Goal: Task Accomplishment & Management: Use online tool/utility

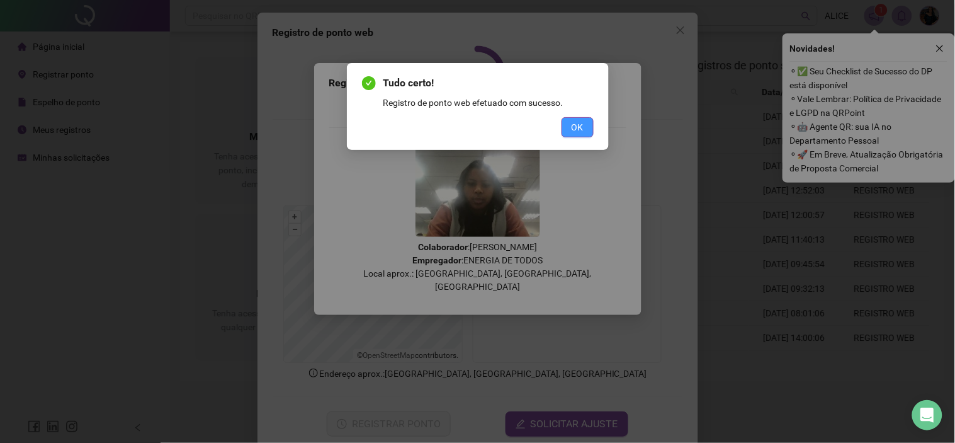
click at [579, 129] on span "OK" at bounding box center [578, 127] width 12 height 14
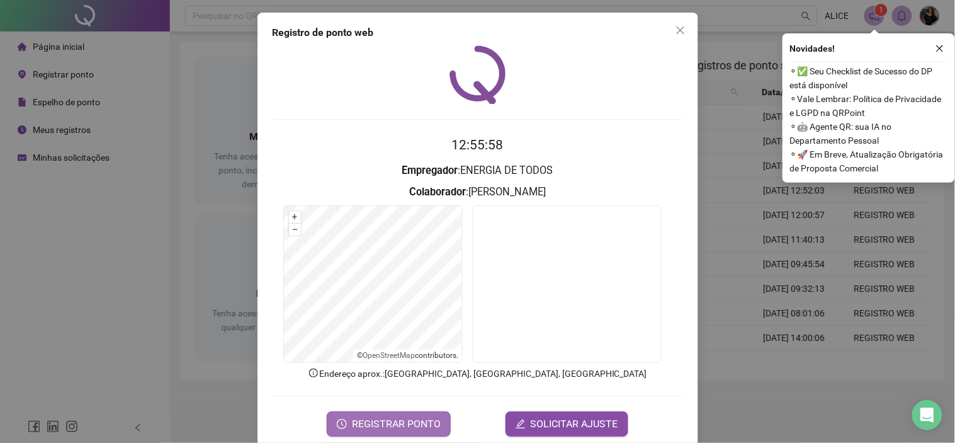
click at [424, 416] on span "REGISTRAR PONTO" at bounding box center [396, 423] width 89 height 15
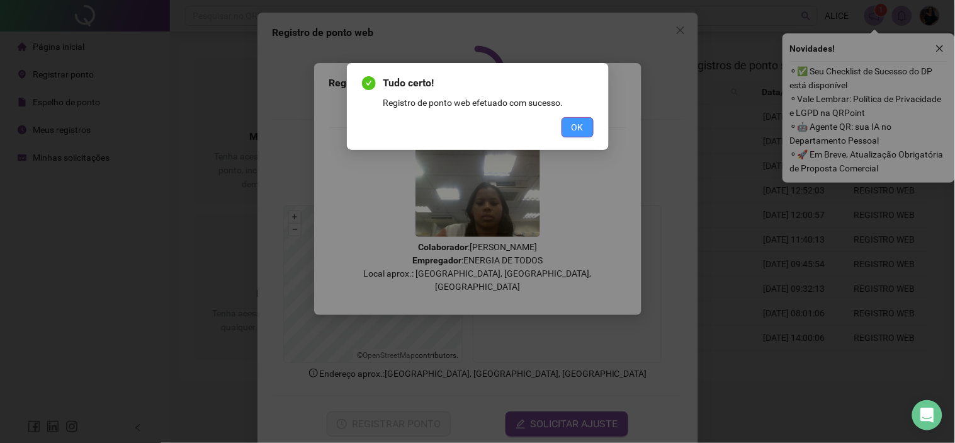
click at [564, 130] on button "OK" at bounding box center [578, 127] width 32 height 20
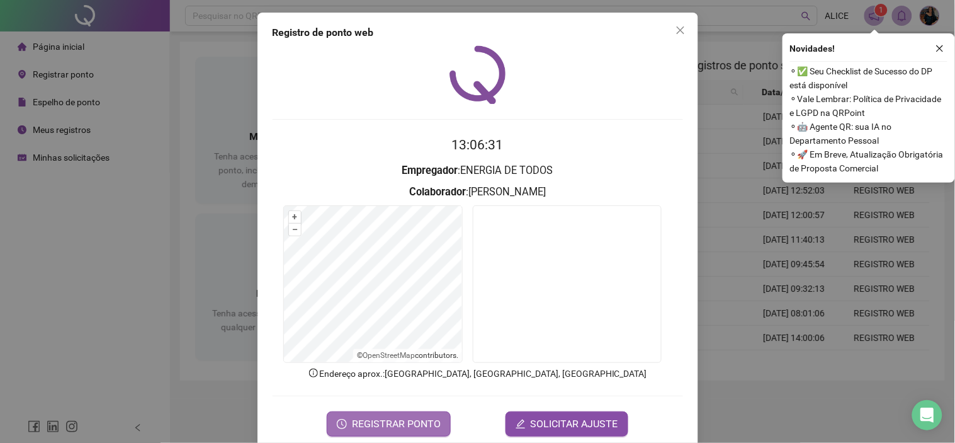
click at [382, 433] on button "REGISTRAR PONTO" at bounding box center [389, 423] width 124 height 25
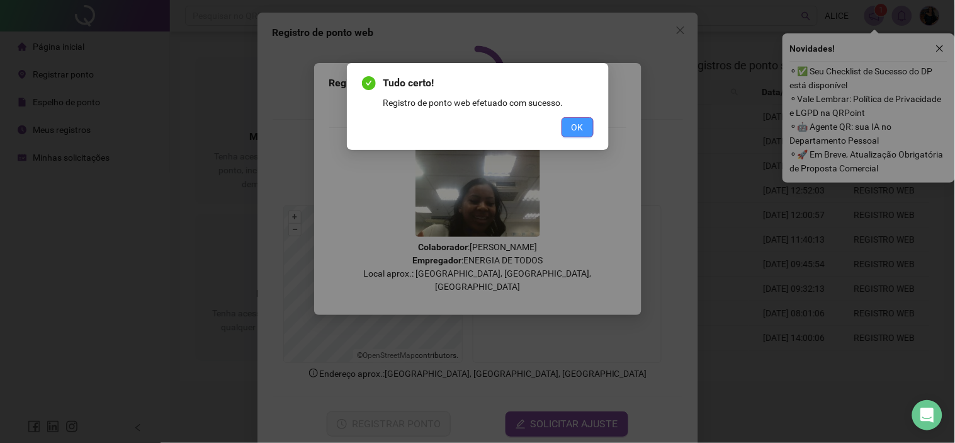
click at [584, 122] on button "OK" at bounding box center [578, 127] width 32 height 20
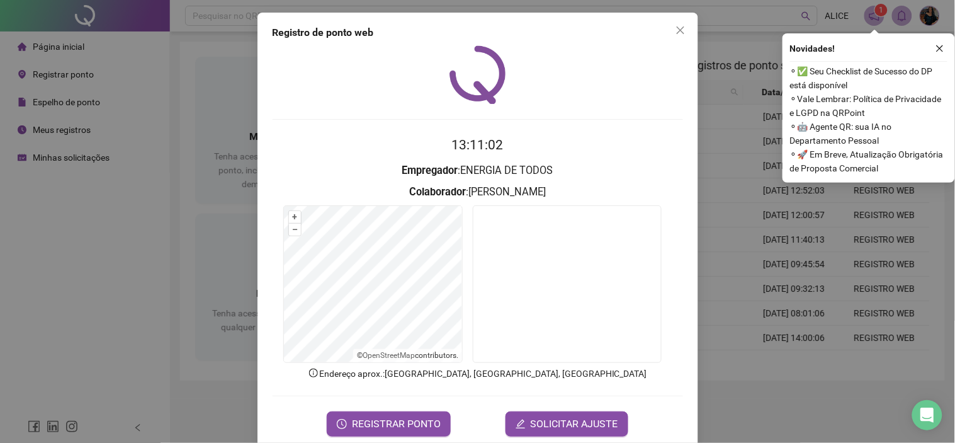
drag, startPoint x: 672, startPoint y: 31, endPoint x: 861, endPoint y: 11, distance: 190.0
click at [676, 31] on icon "close" at bounding box center [681, 30] width 10 height 10
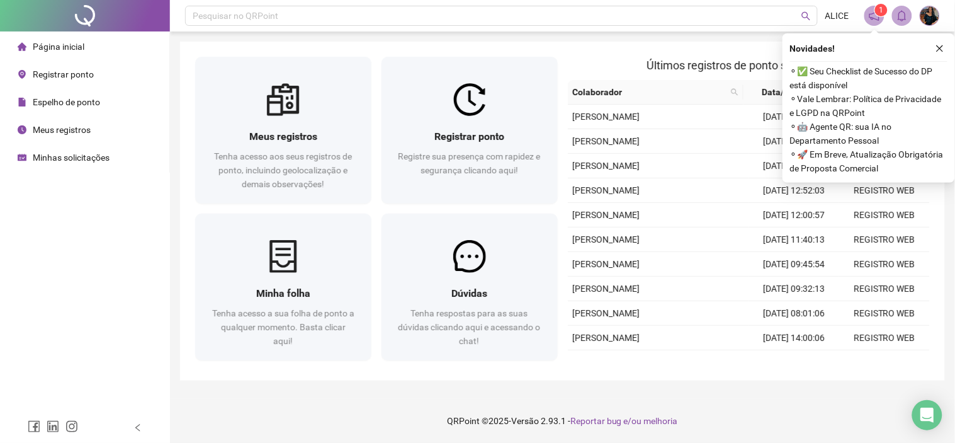
click at [931, 43] on div "Novidades !" at bounding box center [868, 48] width 157 height 15
click at [936, 45] on icon "close" at bounding box center [940, 48] width 9 height 9
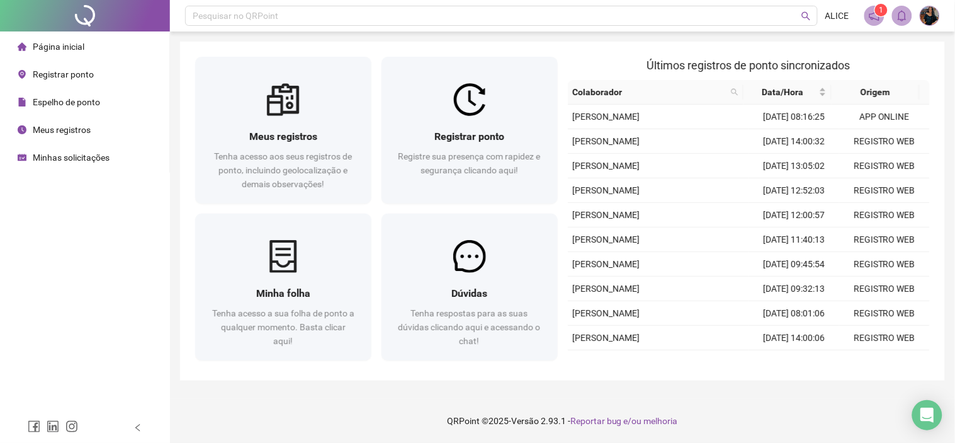
click at [58, 47] on span "Página inicial" at bounding box center [59, 47] width 52 height 10
click at [63, 71] on span "Registrar ponto" at bounding box center [63, 74] width 61 height 10
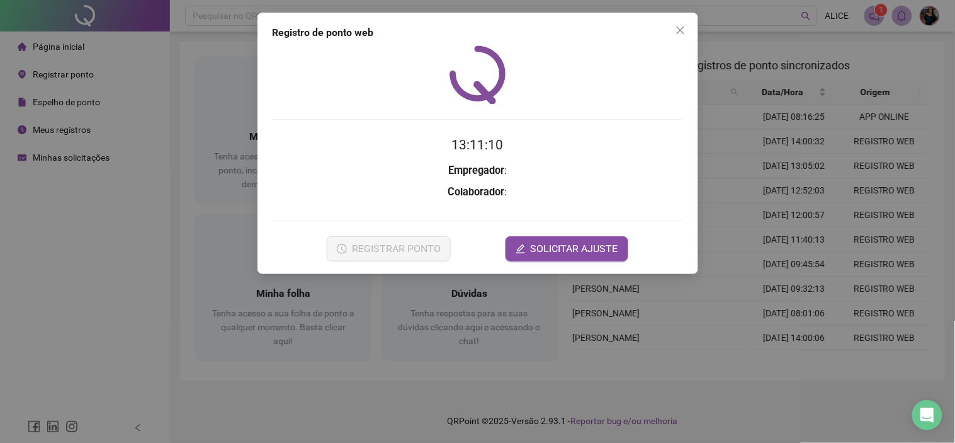
click at [686, 28] on span "Close" at bounding box center [681, 30] width 20 height 10
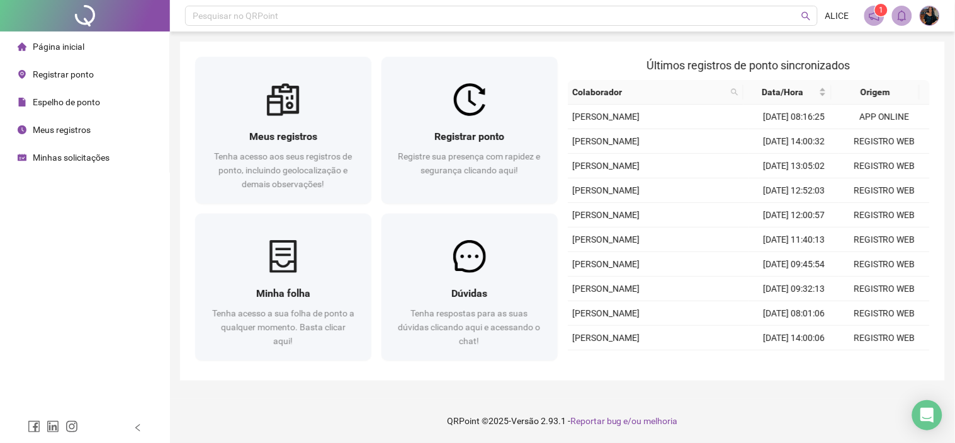
click at [44, 108] on div "Espelho de ponto" at bounding box center [59, 101] width 82 height 25
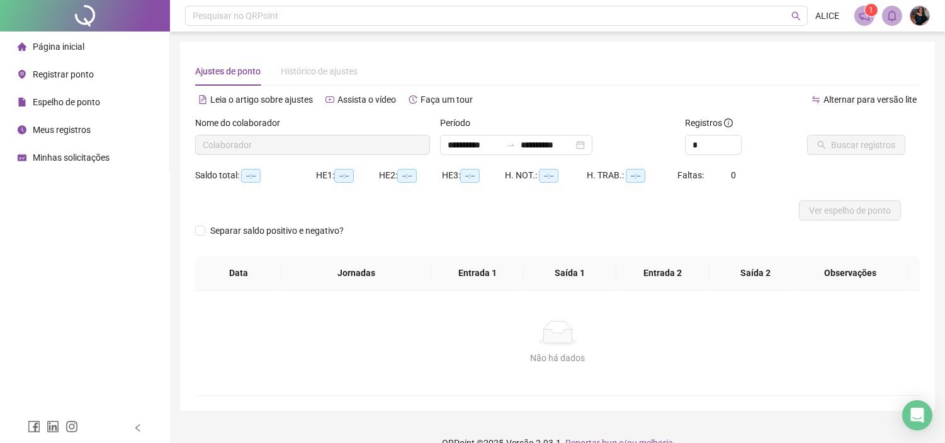
type input "**********"
click at [65, 45] on span "Página inicial" at bounding box center [59, 47] width 52 height 10
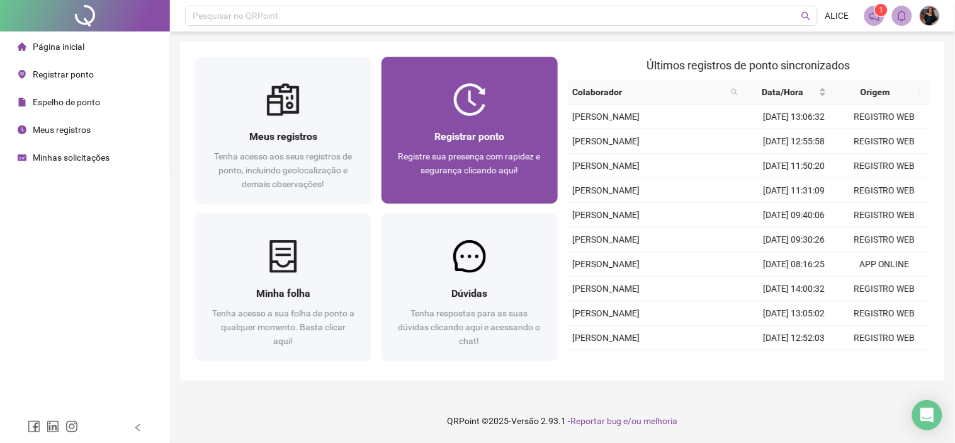
click at [473, 114] on img at bounding box center [469, 99] width 33 height 33
